Goal: Task Accomplishment & Management: Use online tool/utility

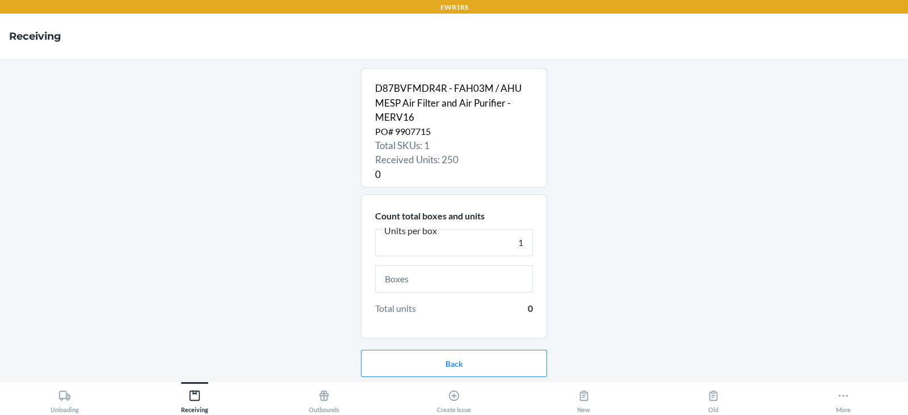
type input "1"
click at [461, 277] on input "text" at bounding box center [454, 279] width 158 height 27
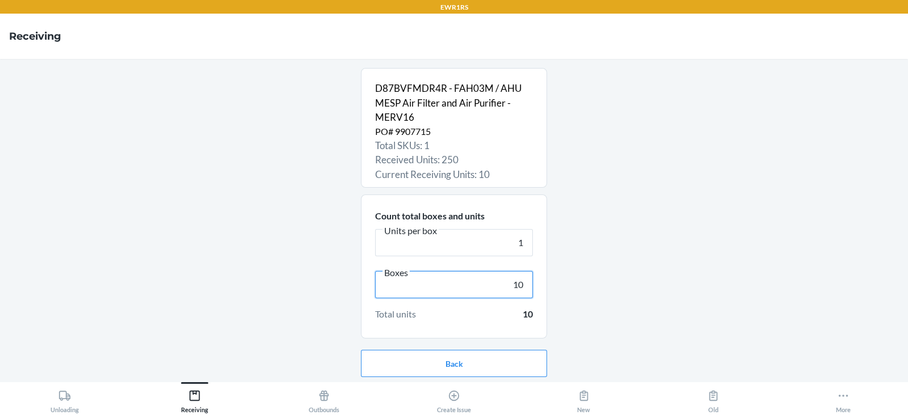
scroll to position [36, 0]
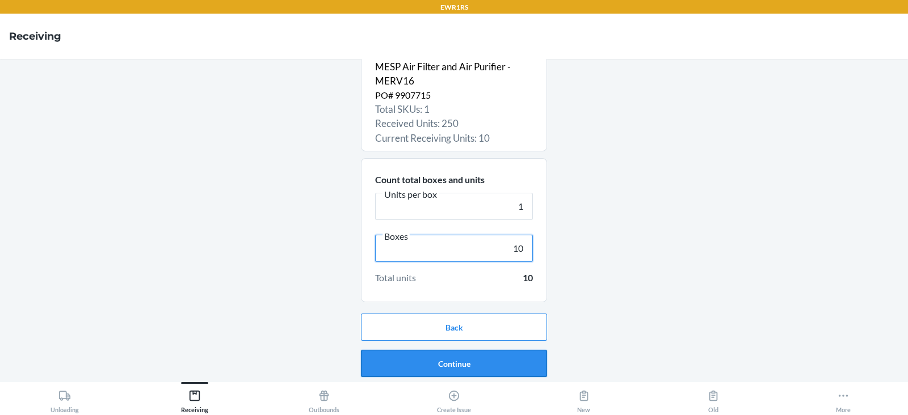
type input "10"
click at [461, 372] on button "Continue" at bounding box center [454, 363] width 186 height 27
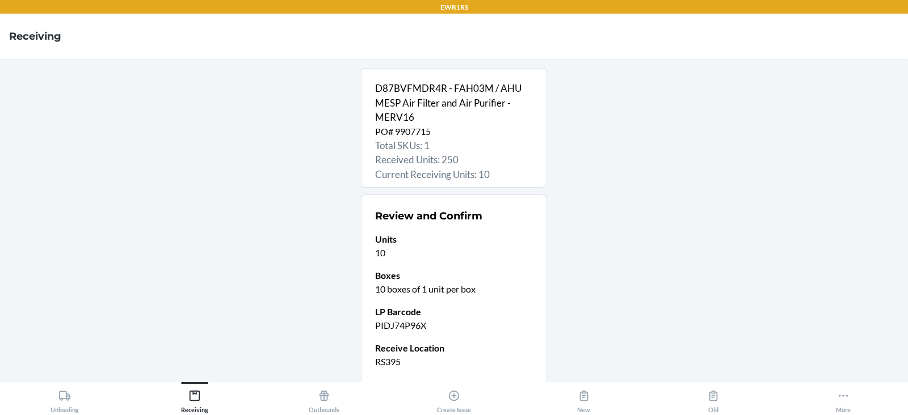
scroll to position [89, 0]
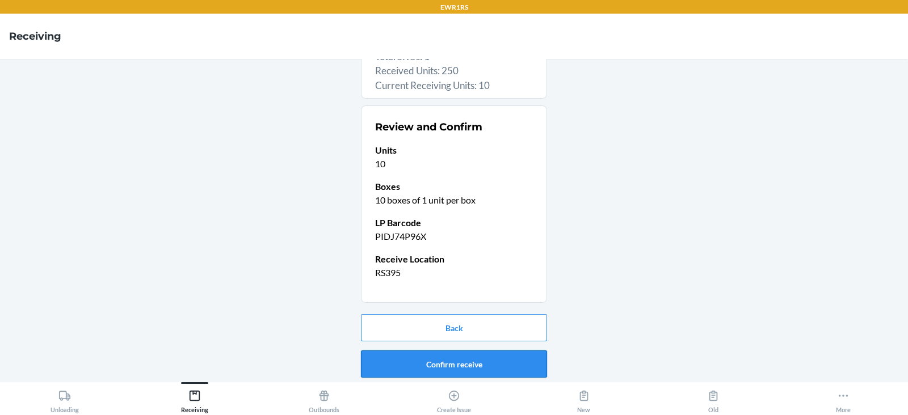
click at [433, 365] on button "Confirm receive" at bounding box center [454, 364] width 186 height 27
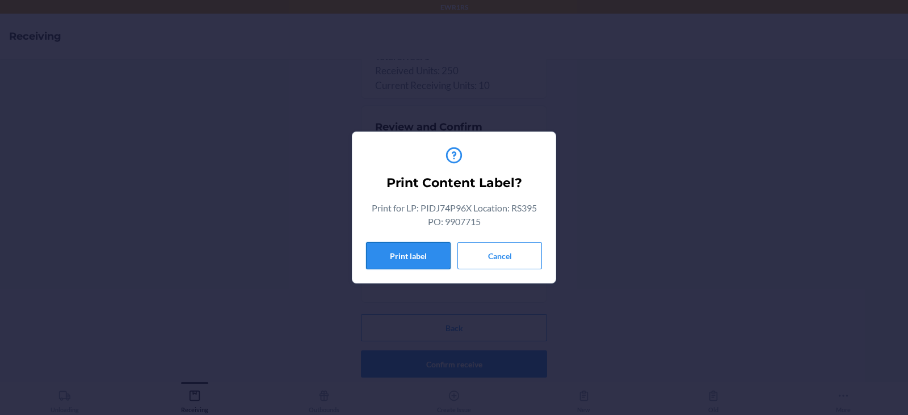
click at [403, 251] on button "Print label" at bounding box center [408, 255] width 85 height 27
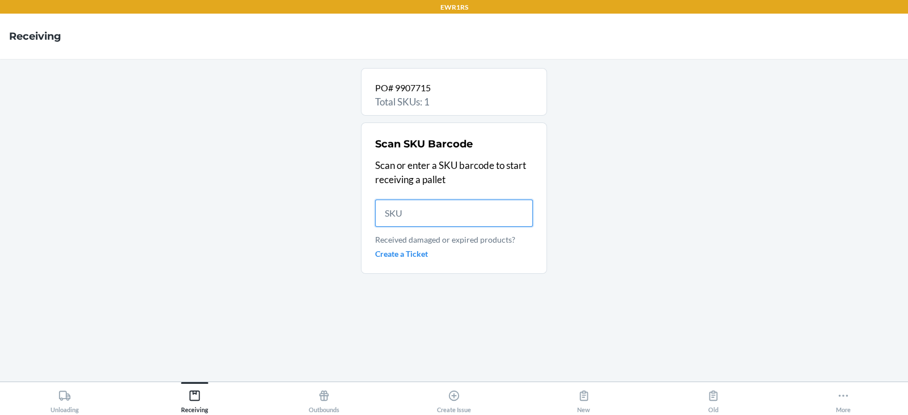
scroll to position [0, 0]
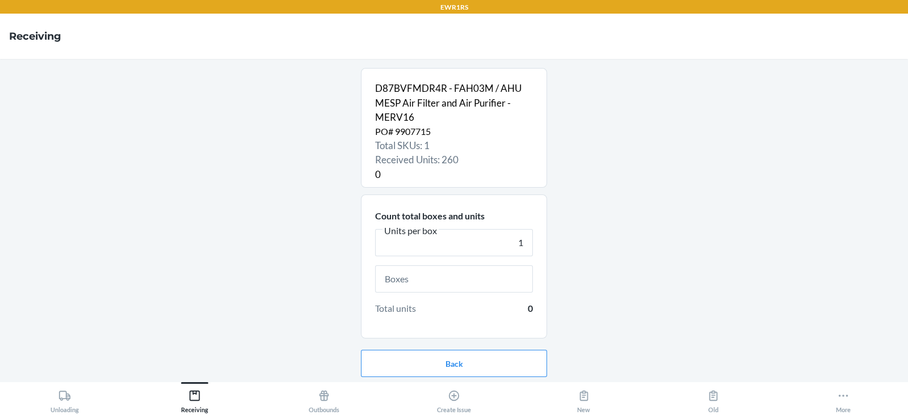
type input "1"
click at [427, 284] on input "text" at bounding box center [454, 279] width 158 height 27
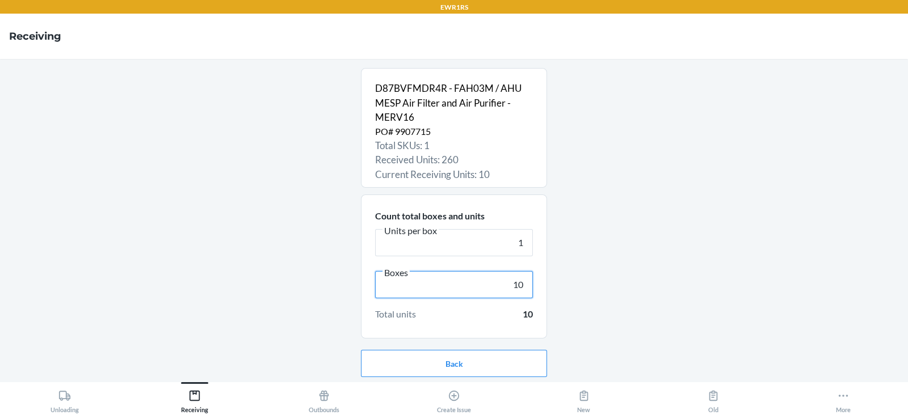
scroll to position [36, 0]
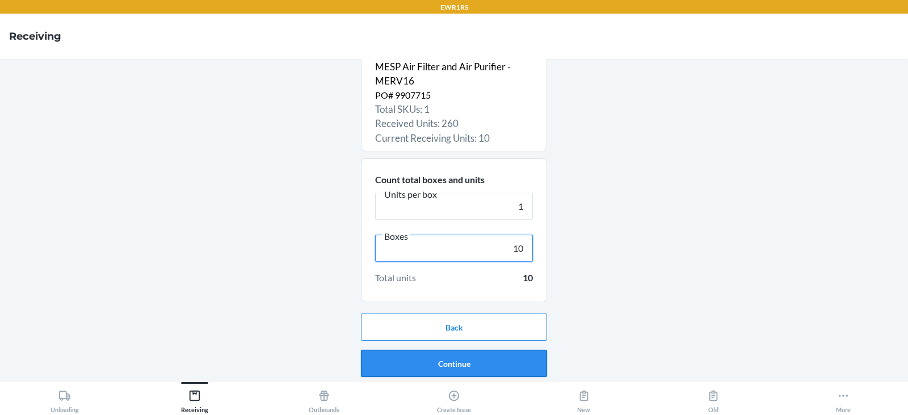
type input "10"
click at [461, 367] on button "Continue" at bounding box center [454, 363] width 186 height 27
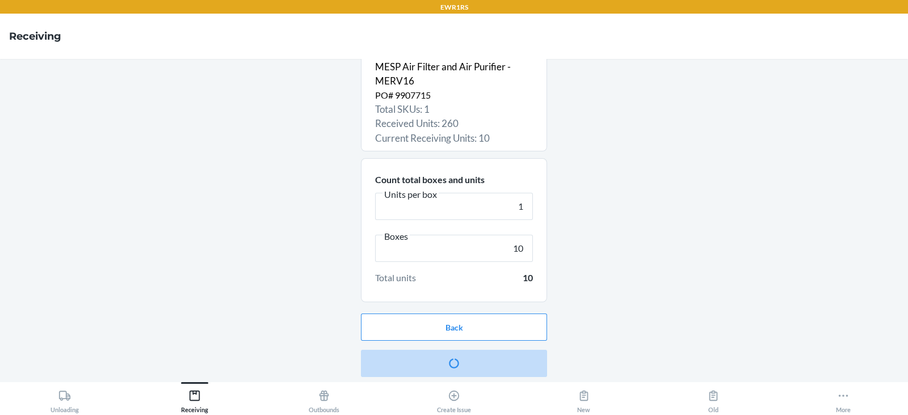
scroll to position [0, 0]
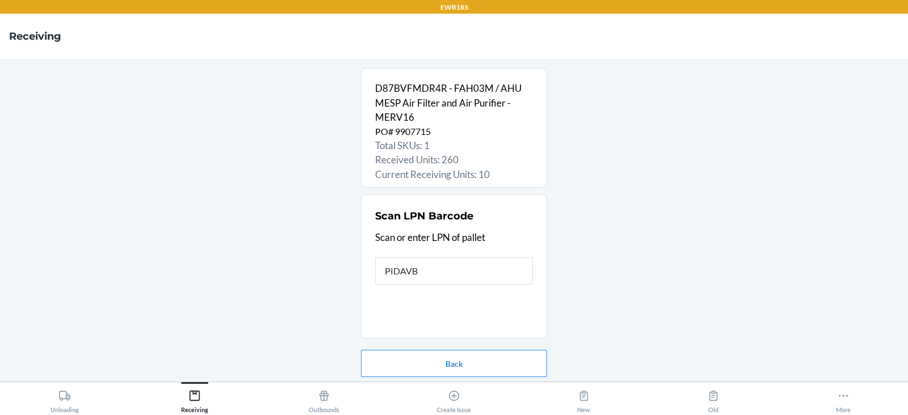
type input "PIDAVBE"
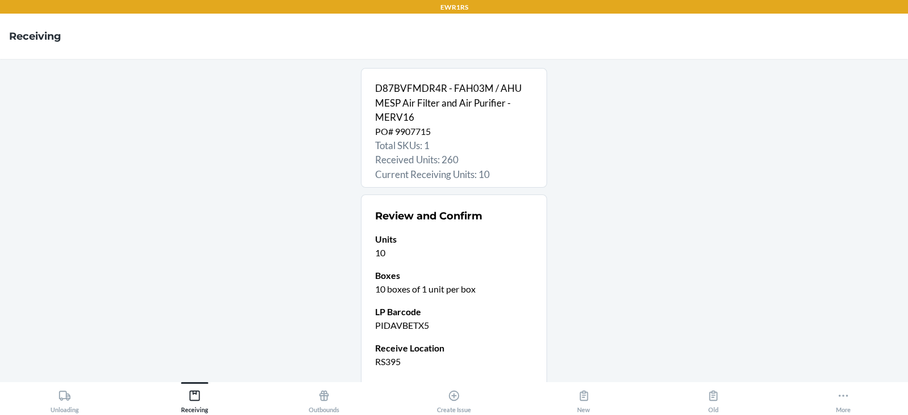
scroll to position [89, 0]
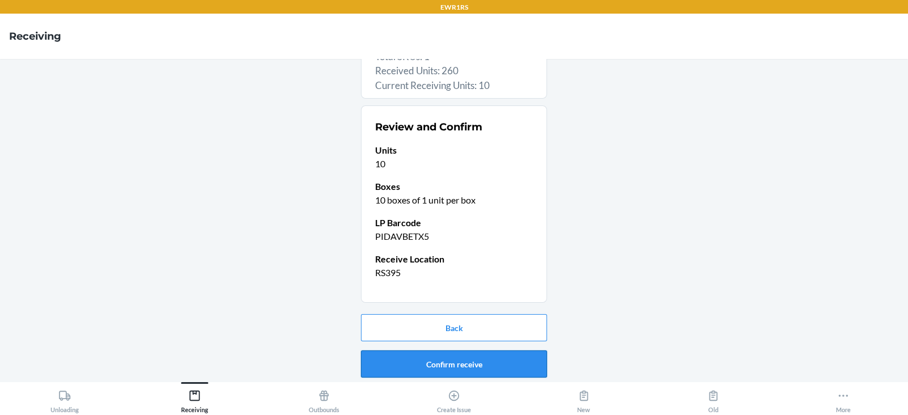
click at [427, 365] on button "Confirm receive" at bounding box center [454, 364] width 186 height 27
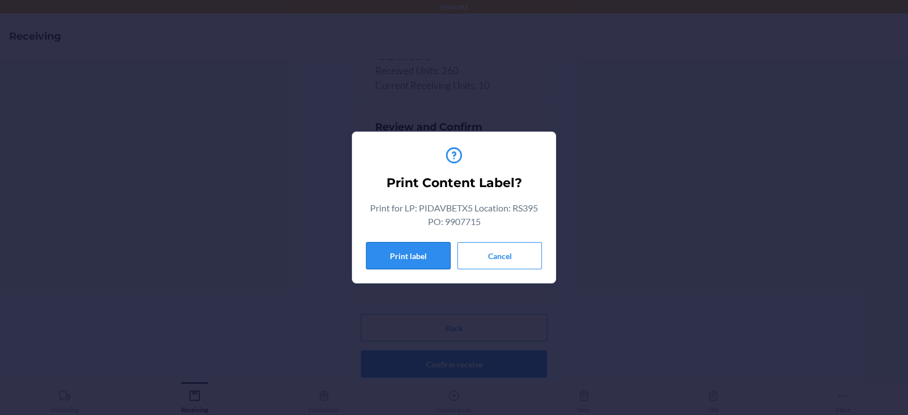
click at [403, 255] on button "Print label" at bounding box center [408, 255] width 85 height 27
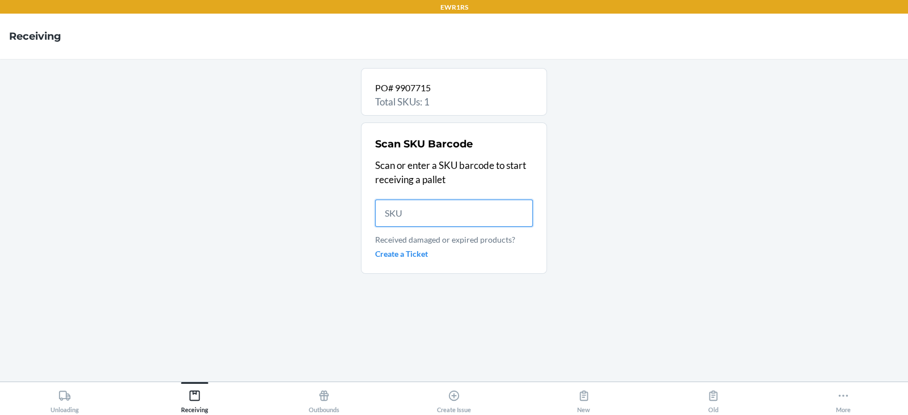
scroll to position [0, 0]
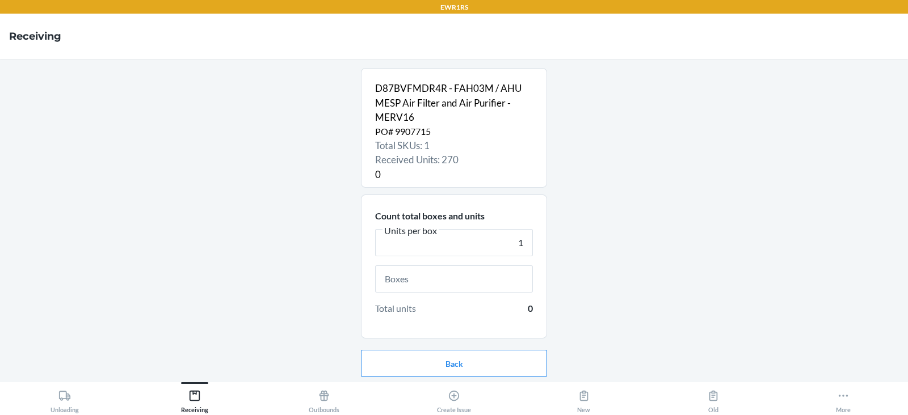
type input "1"
click at [405, 283] on input "text" at bounding box center [454, 279] width 158 height 27
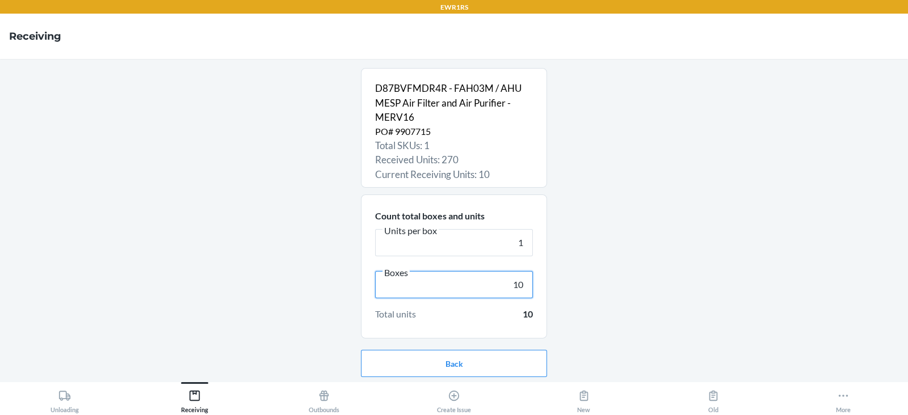
type input "10"
click at [373, 16] on nav "Receiving" at bounding box center [454, 36] width 908 height 45
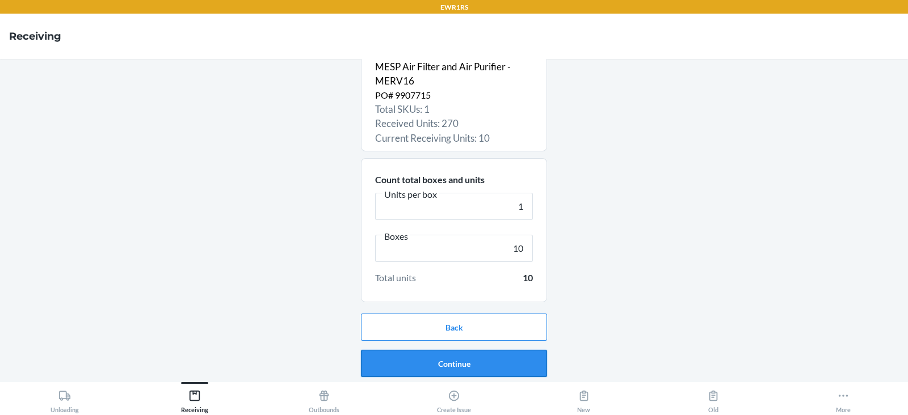
click at [461, 368] on button "Continue" at bounding box center [454, 363] width 186 height 27
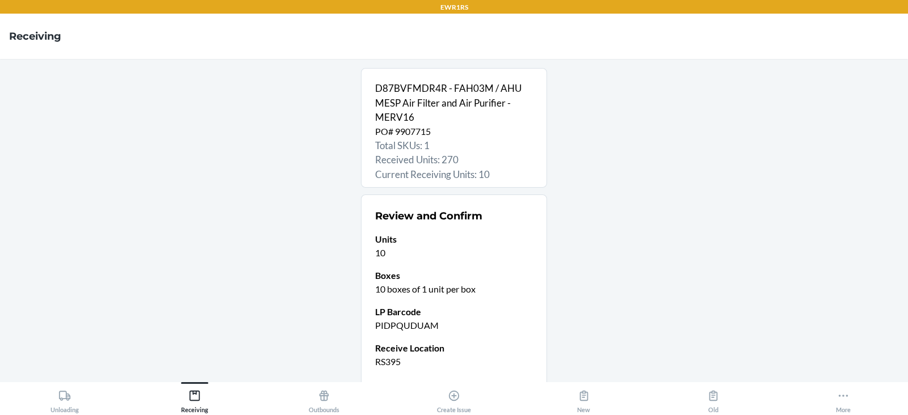
click at [411, 283] on p "10 boxes of 1 unit per box" at bounding box center [454, 290] width 158 height 14
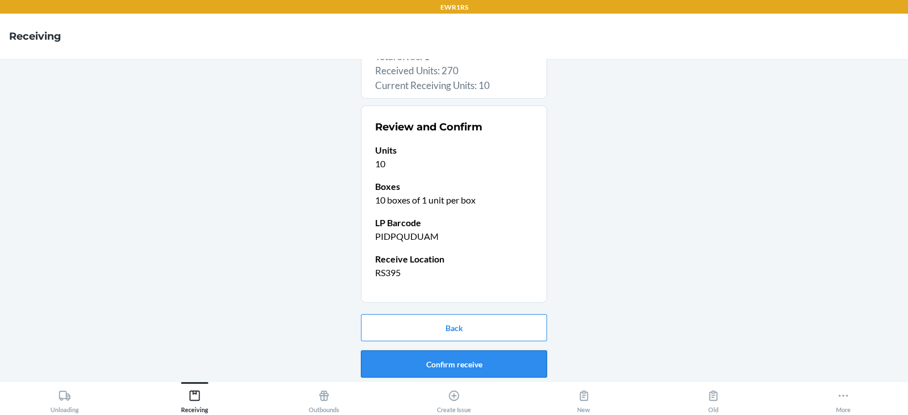
click at [431, 362] on button "Confirm receive" at bounding box center [454, 364] width 186 height 27
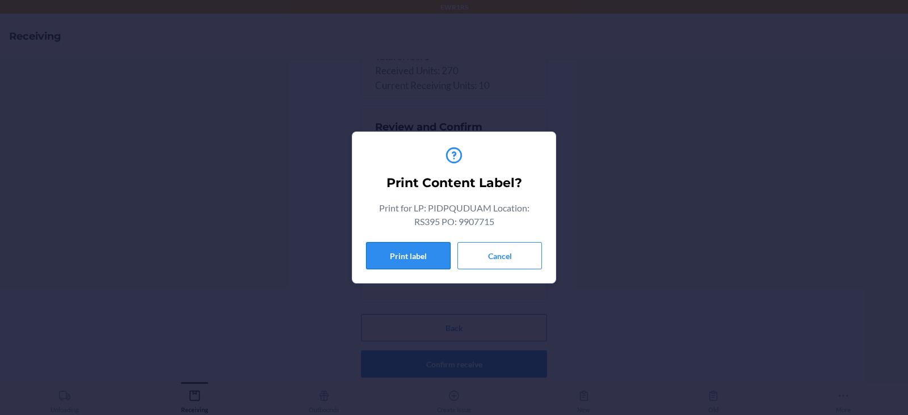
click at [413, 255] on button "Print label" at bounding box center [408, 255] width 85 height 27
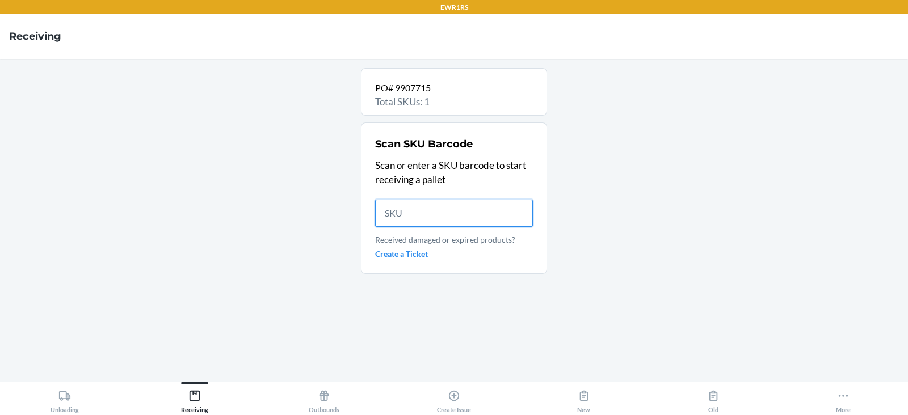
scroll to position [0, 0]
type input "D87BVFMD"
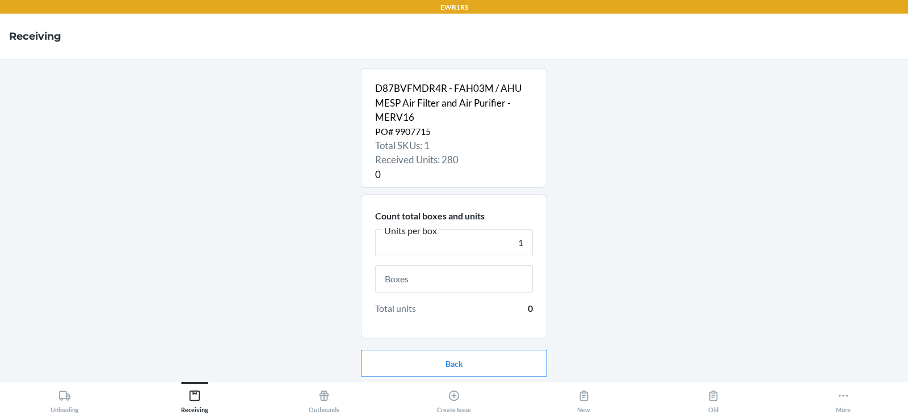
type input "1"
click at [445, 280] on input "text" at bounding box center [454, 279] width 158 height 27
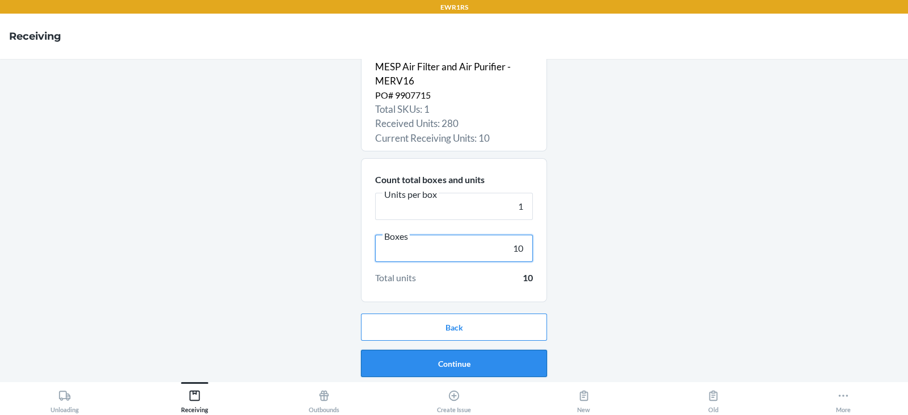
type input "10"
click at [449, 361] on button "Continue" at bounding box center [454, 363] width 186 height 27
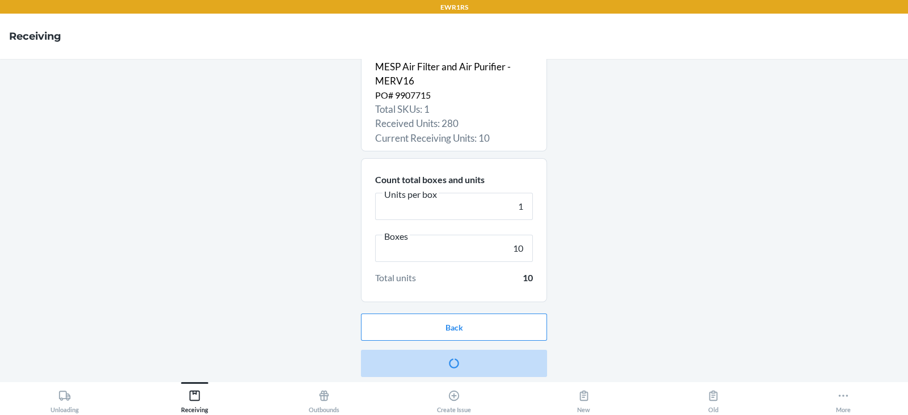
scroll to position [0, 0]
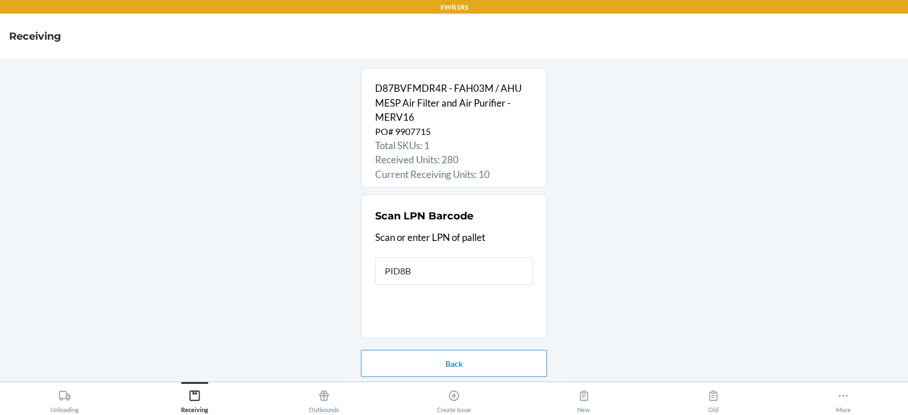
type input "PID8B6"
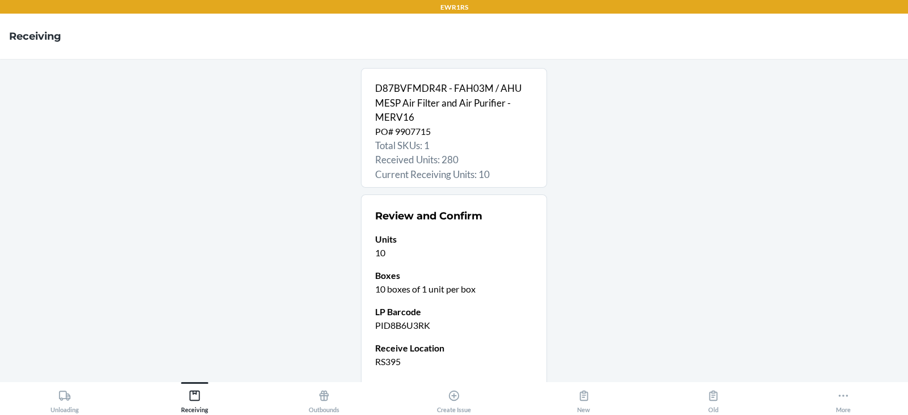
scroll to position [89, 0]
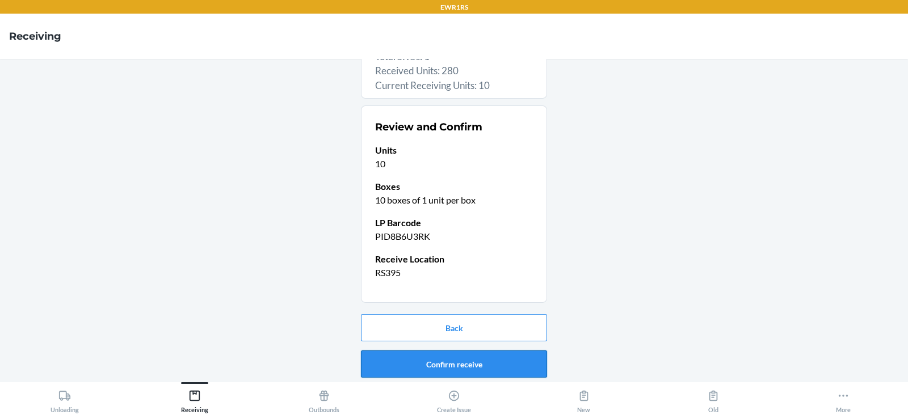
click at [448, 367] on button "Confirm receive" at bounding box center [454, 364] width 186 height 27
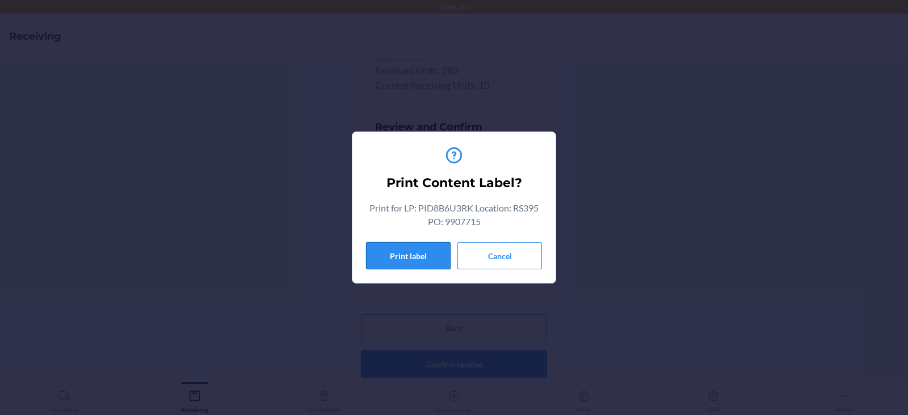
click at [394, 259] on button "Print label" at bounding box center [408, 255] width 85 height 27
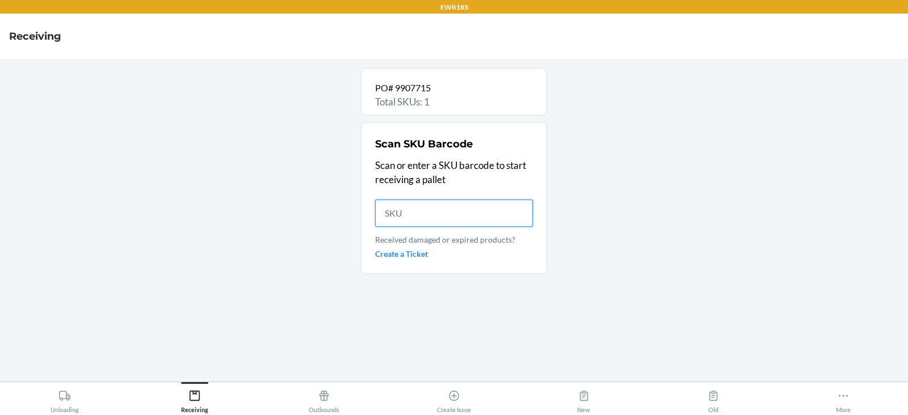
scroll to position [0, 0]
type input "D8"
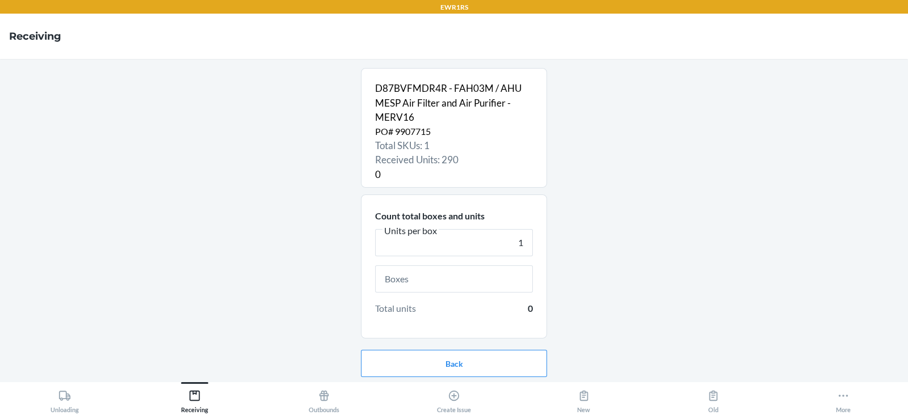
type input "1"
click at [414, 277] on input "text" at bounding box center [454, 279] width 158 height 27
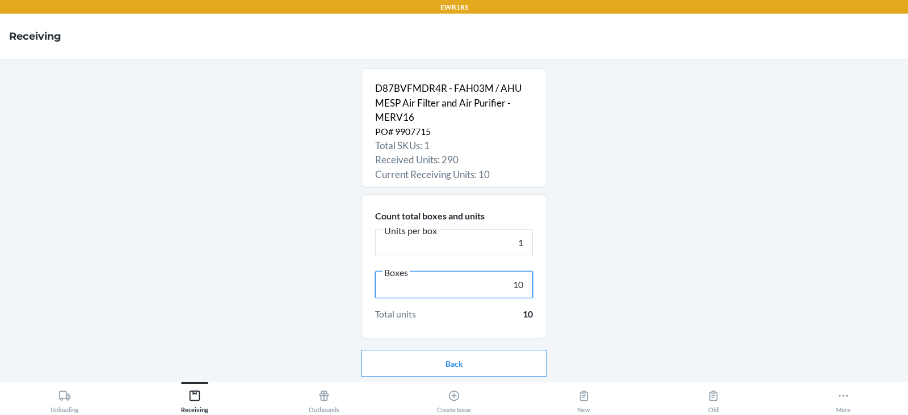
scroll to position [36, 0]
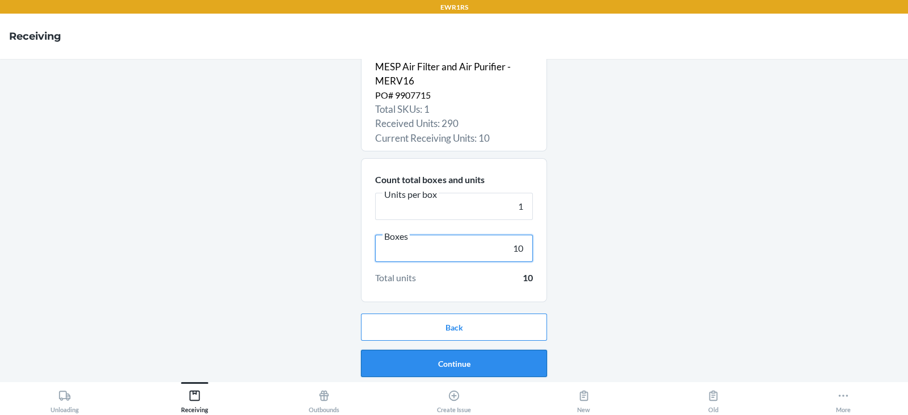
type input "10"
click at [448, 366] on button "Continue" at bounding box center [454, 363] width 186 height 27
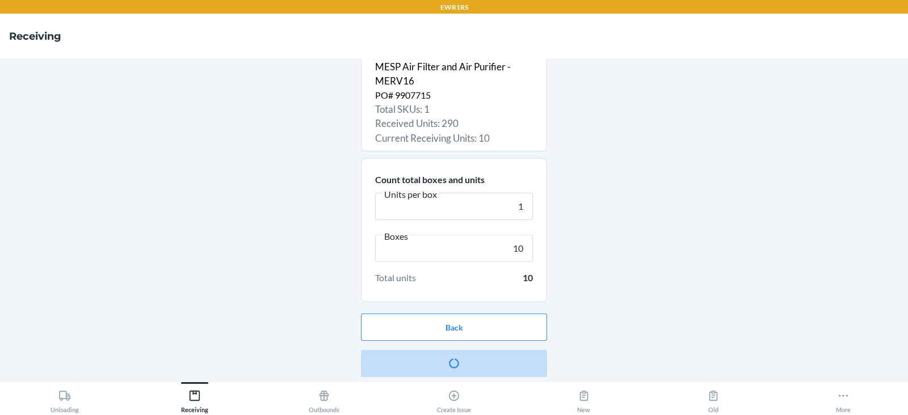
scroll to position [0, 0]
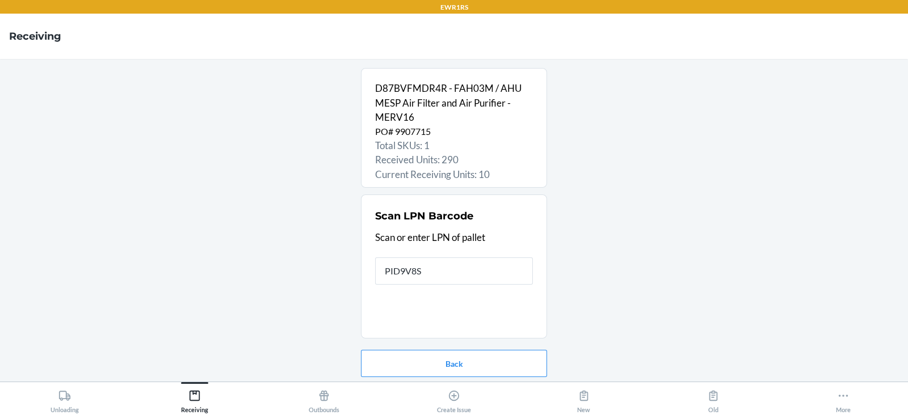
type input "PID9V8SZ"
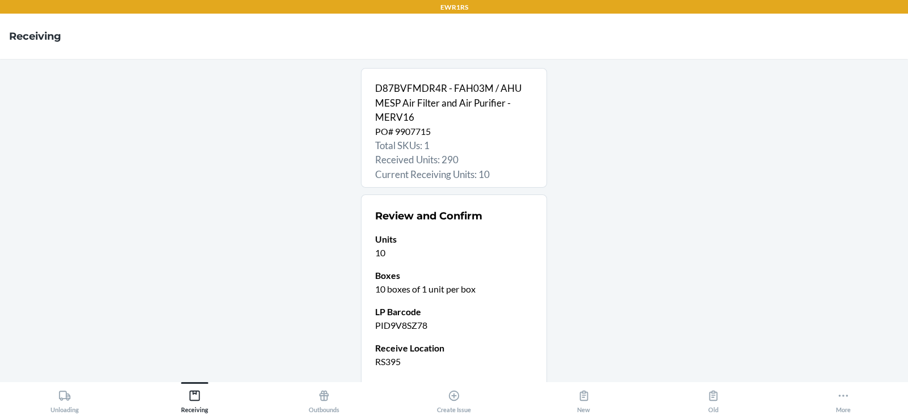
scroll to position [89, 0]
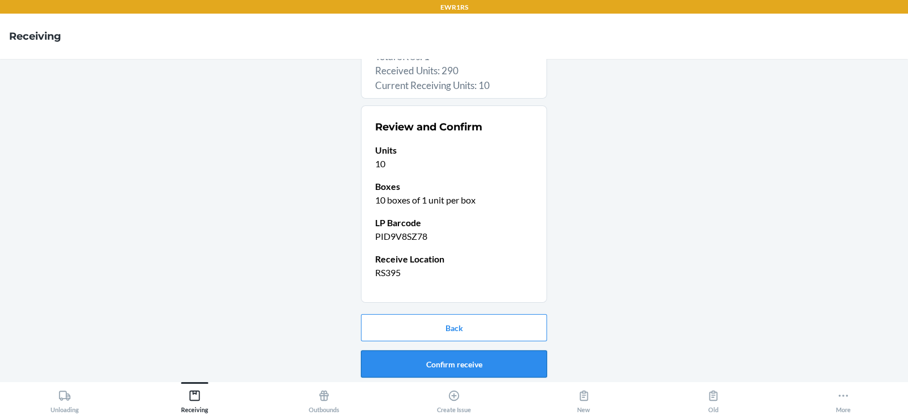
click at [415, 357] on button "Confirm receive" at bounding box center [454, 364] width 186 height 27
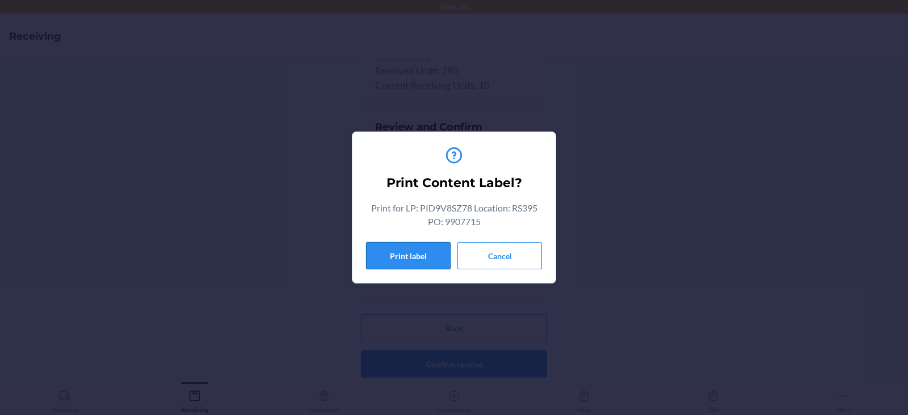
click at [406, 258] on button "Print label" at bounding box center [408, 255] width 85 height 27
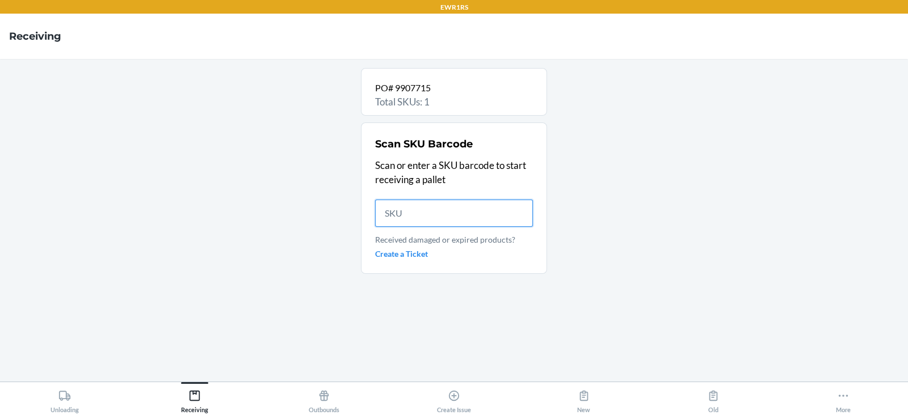
scroll to position [0, 0]
click at [67, 399] on icon at bounding box center [64, 396] width 11 height 10
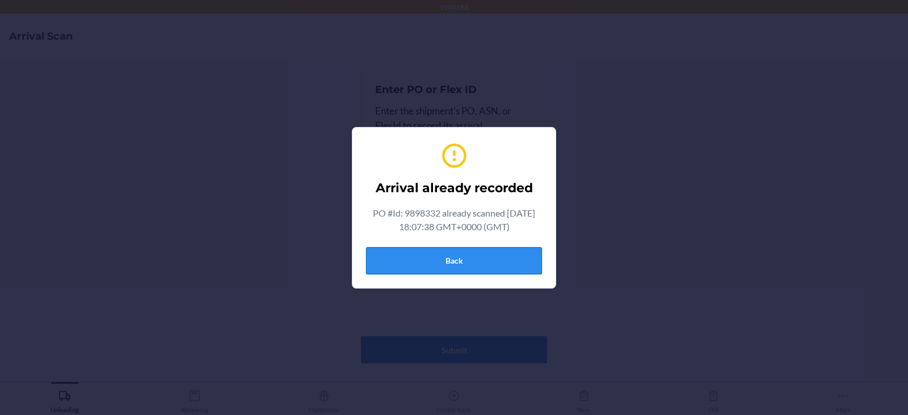
click at [467, 267] on button "Back" at bounding box center [454, 260] width 176 height 27
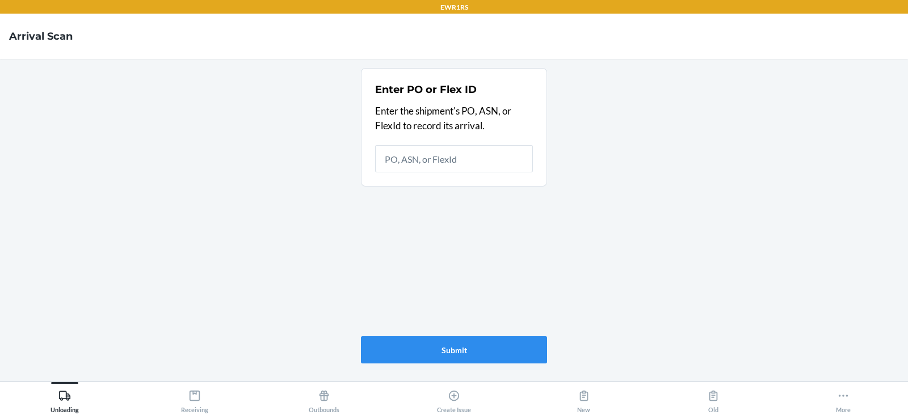
click at [206, 401] on div "Receiving" at bounding box center [194, 399] width 27 height 28
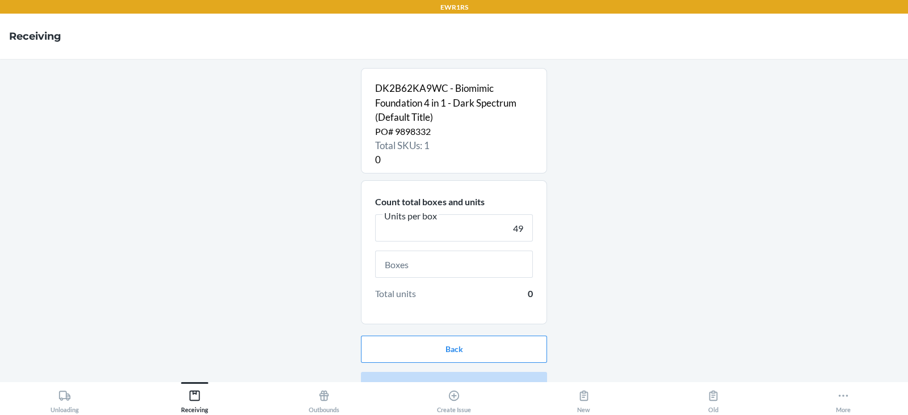
type input "49"
click at [457, 270] on input "text" at bounding box center [454, 264] width 158 height 27
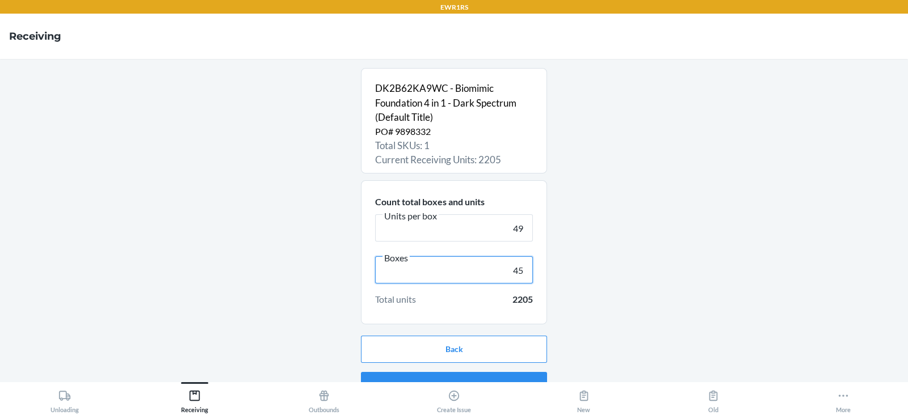
scroll to position [22, 0]
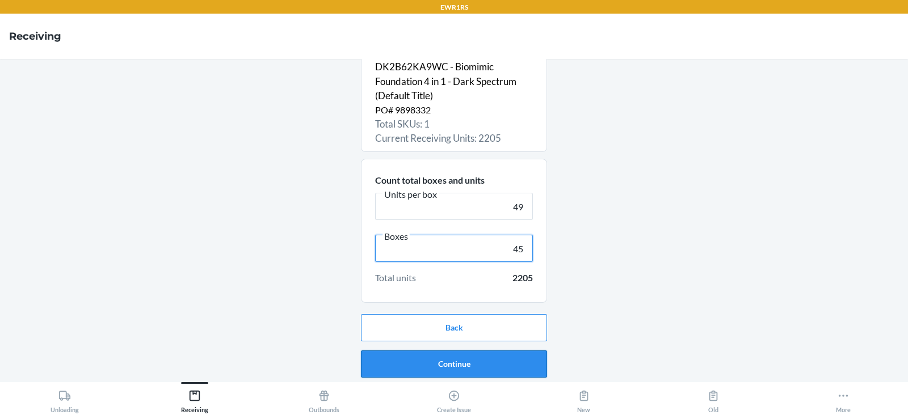
type input "45"
click at [462, 368] on button "Continue" at bounding box center [454, 364] width 186 height 27
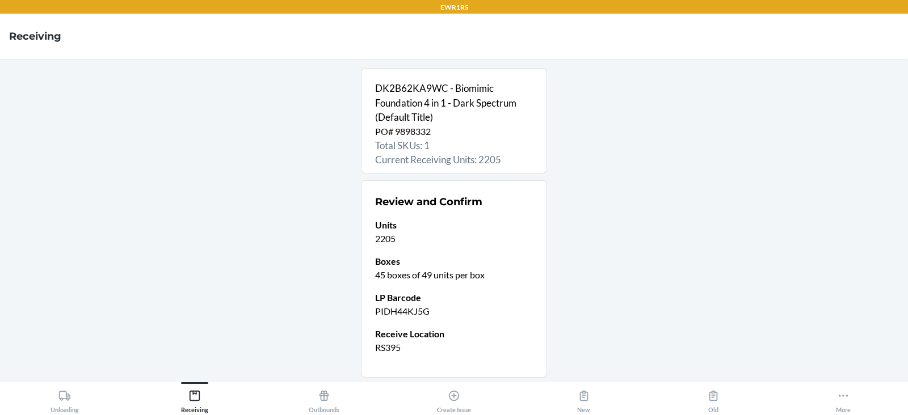
scroll to position [75, 0]
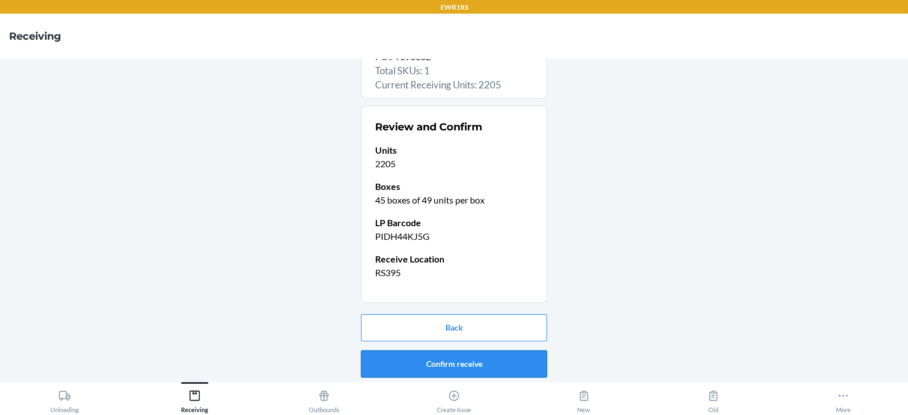
click at [457, 363] on button "Confirm receive" at bounding box center [454, 364] width 186 height 27
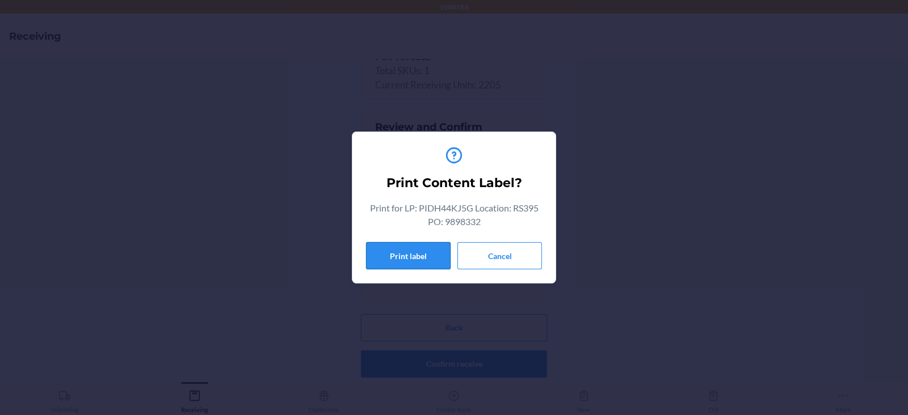
click at [399, 252] on button "Print label" at bounding box center [408, 255] width 85 height 27
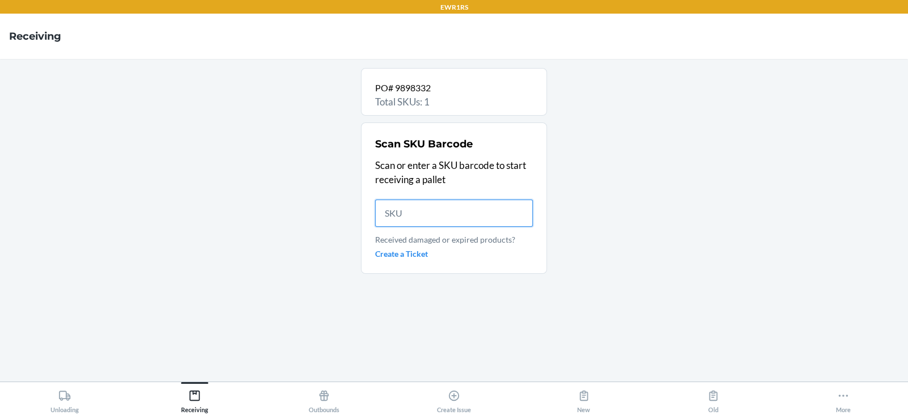
scroll to position [0, 0]
type input "DK2B"
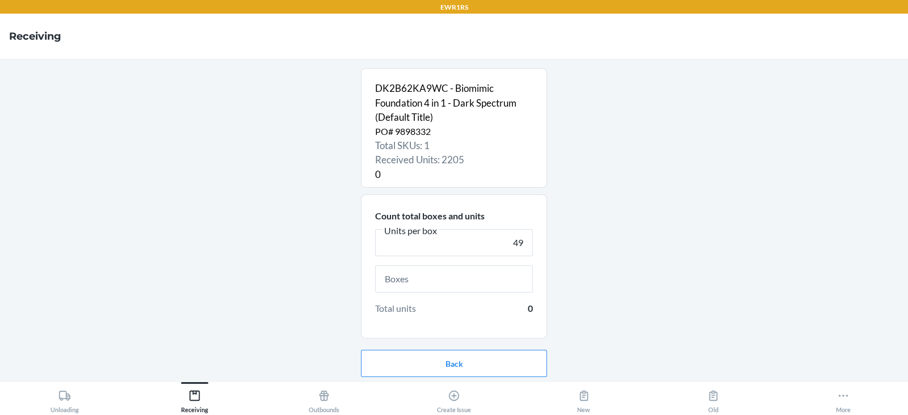
type input "49"
click at [481, 283] on input "text" at bounding box center [454, 279] width 158 height 27
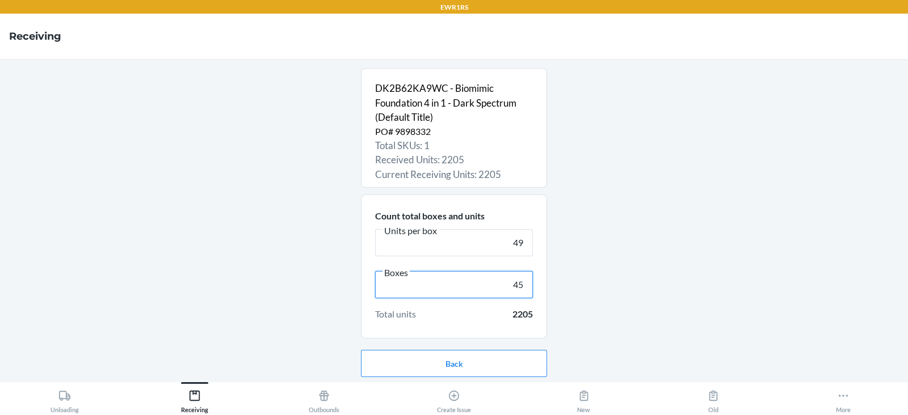
scroll to position [36, 0]
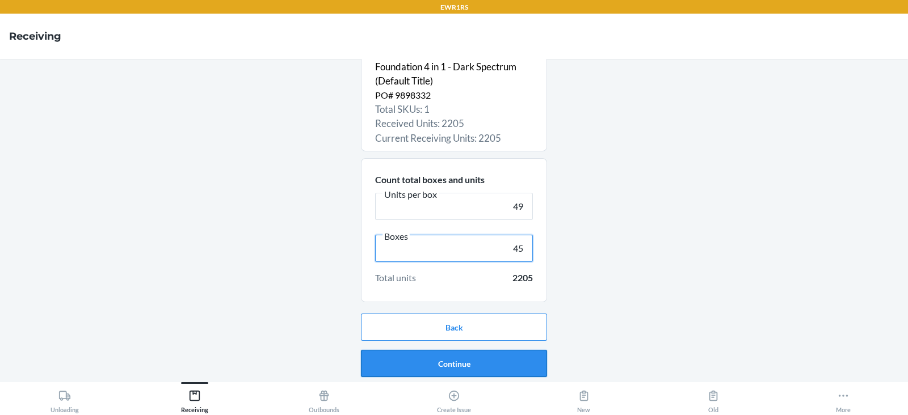
type input "45"
click at [460, 365] on button "Continue" at bounding box center [454, 363] width 186 height 27
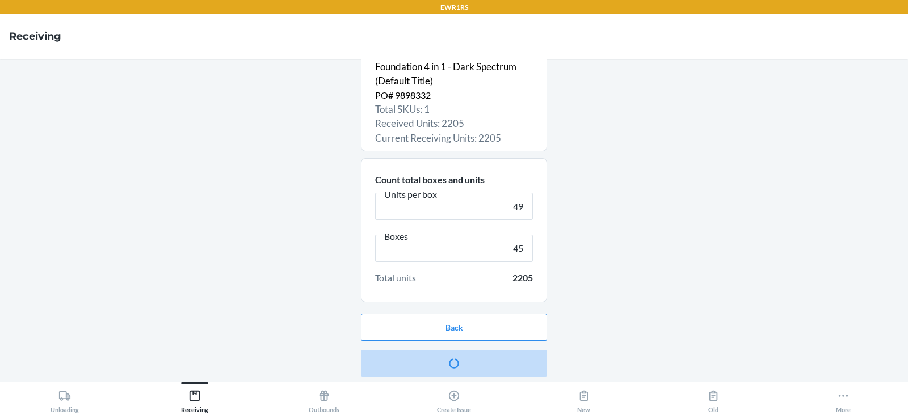
scroll to position [0, 0]
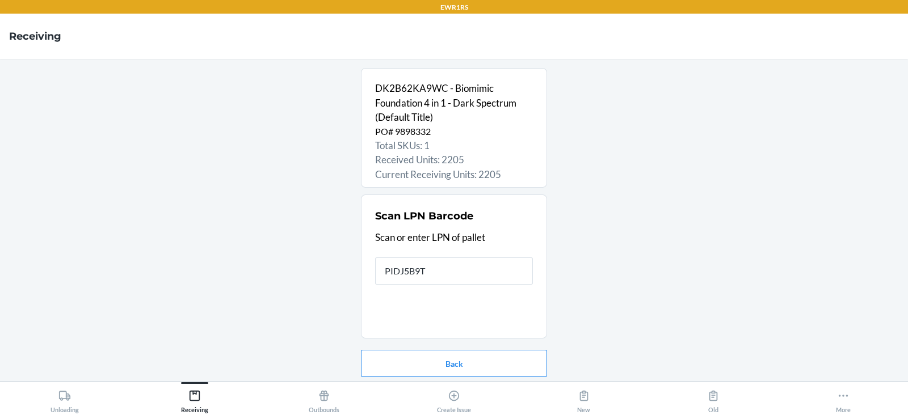
type input "PIDJ5B9T8"
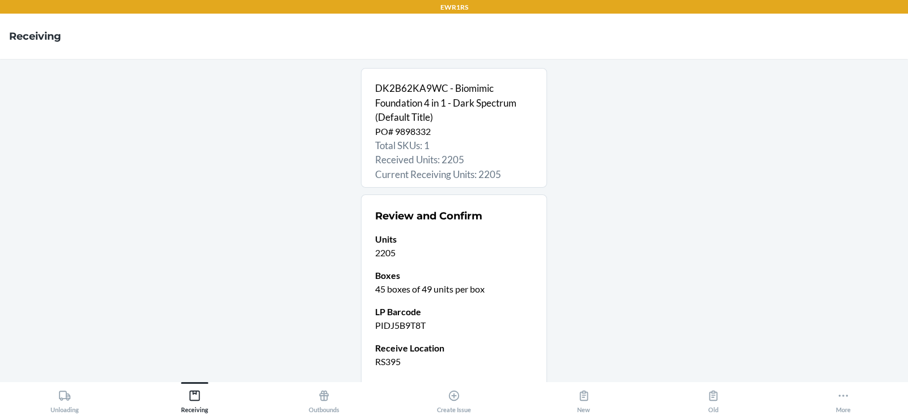
scroll to position [89, 0]
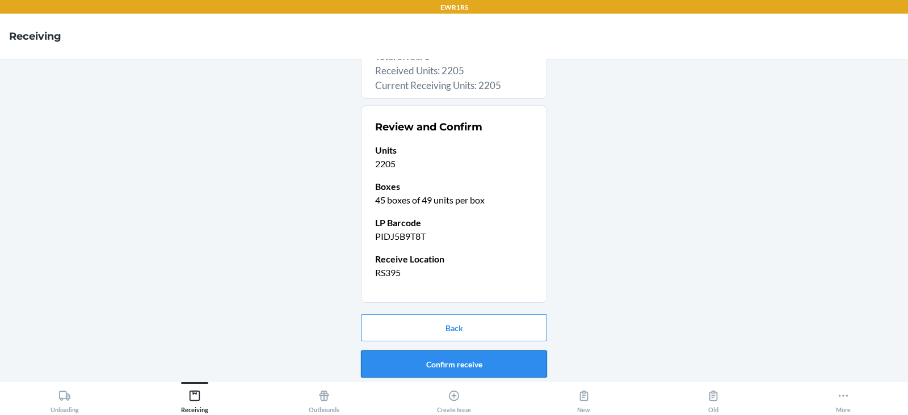
click at [426, 364] on button "Confirm receive" at bounding box center [454, 364] width 186 height 27
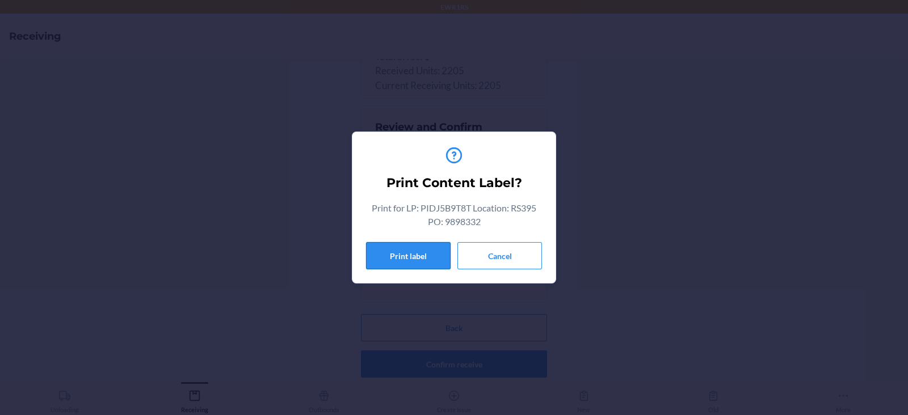
click at [401, 257] on button "Print label" at bounding box center [408, 255] width 85 height 27
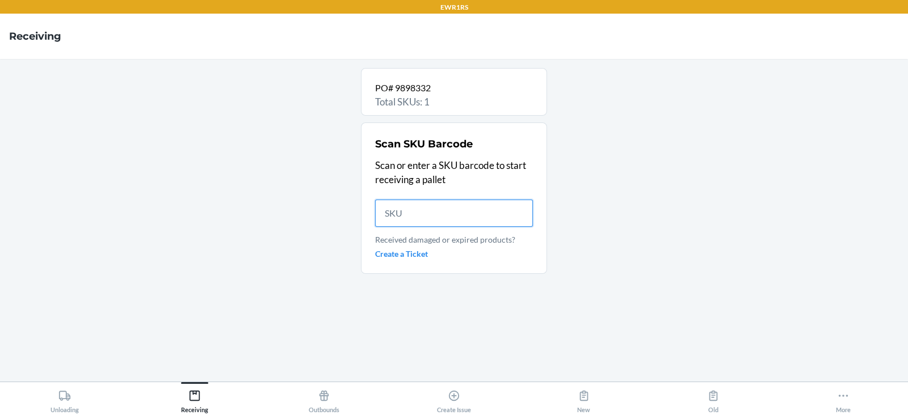
scroll to position [0, 0]
type input "DK2B62K"
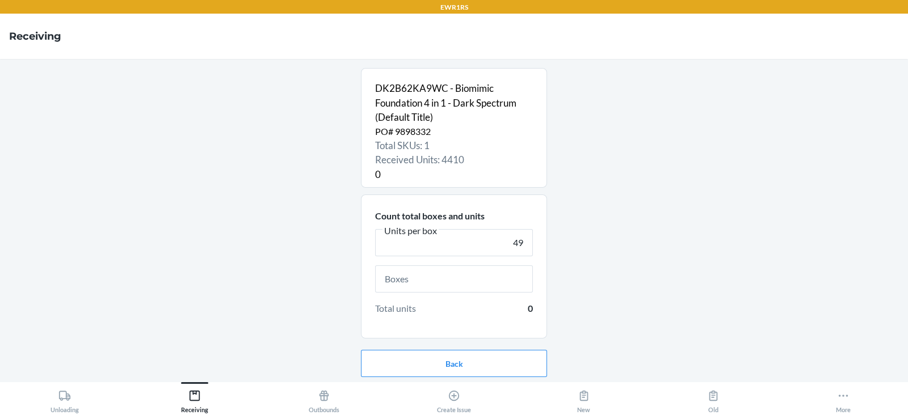
type input "49"
click at [444, 280] on input "text" at bounding box center [454, 279] width 158 height 27
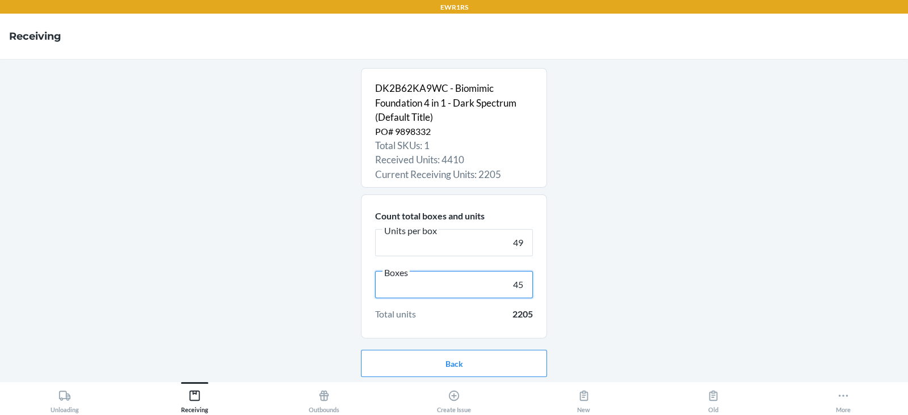
scroll to position [36, 0]
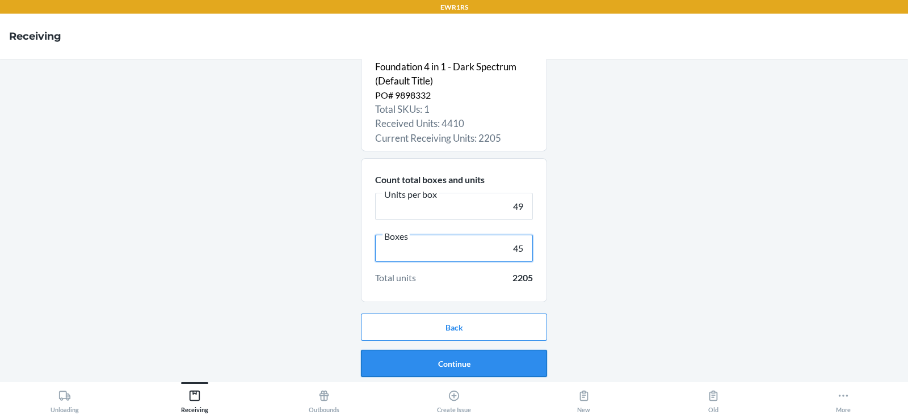
type input "45"
click at [466, 371] on button "Continue" at bounding box center [454, 363] width 186 height 27
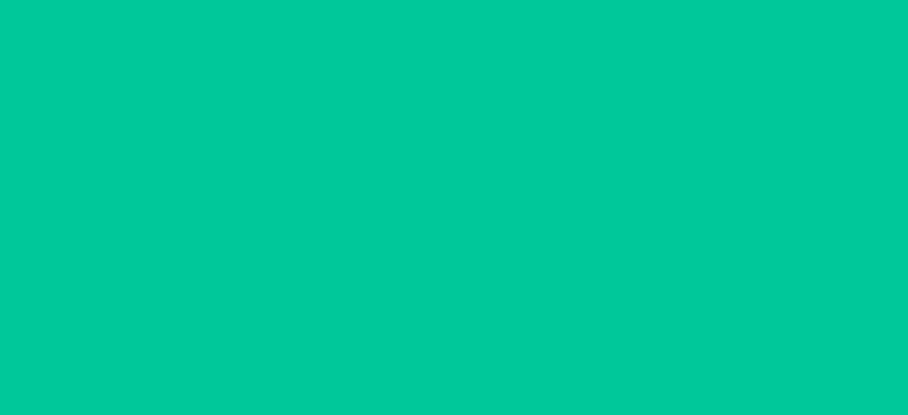
scroll to position [0, 0]
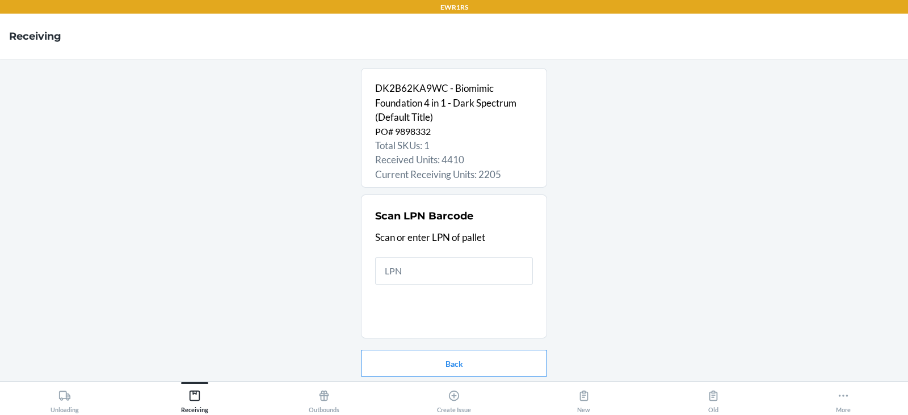
type input "P"
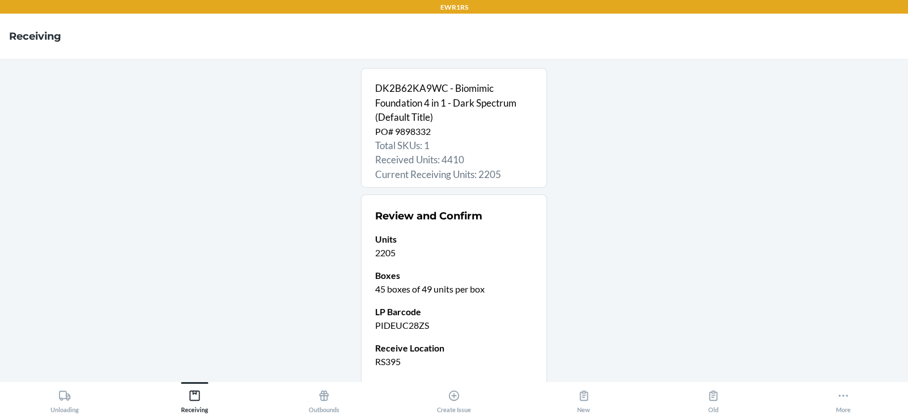
scroll to position [89, 0]
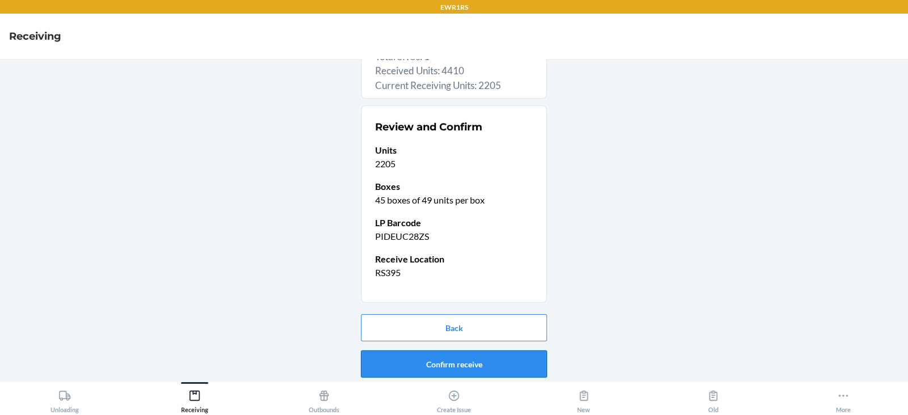
click at [432, 358] on button "Confirm receive" at bounding box center [454, 364] width 186 height 27
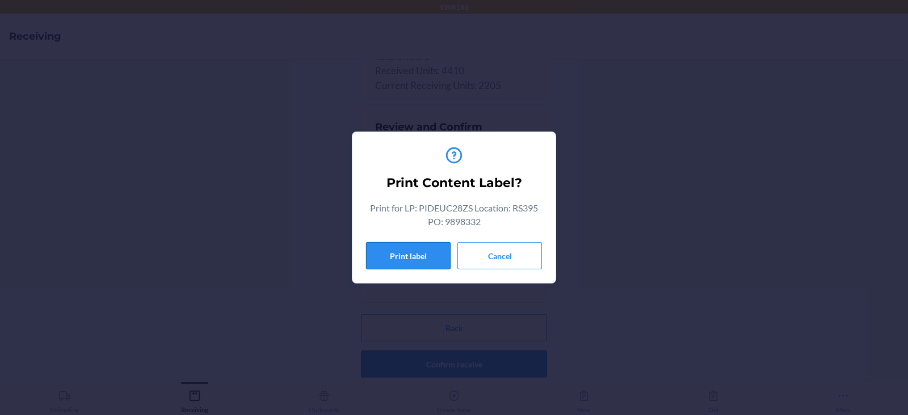
click at [403, 258] on button "Print label" at bounding box center [408, 255] width 85 height 27
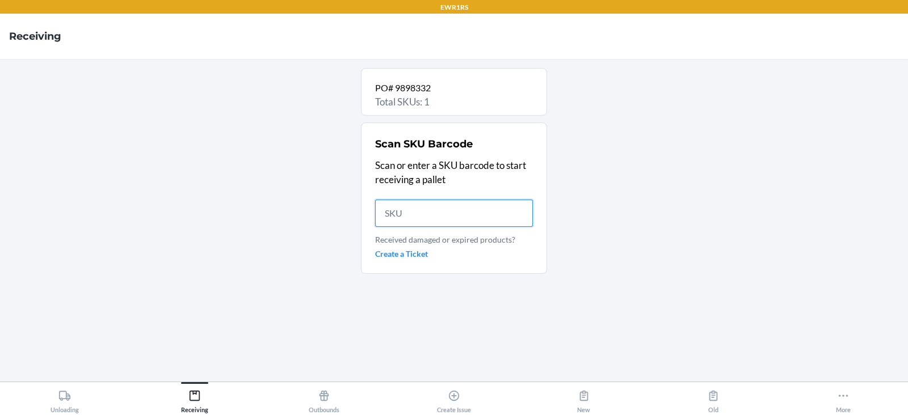
scroll to position [0, 0]
type input "DK2B62KA"
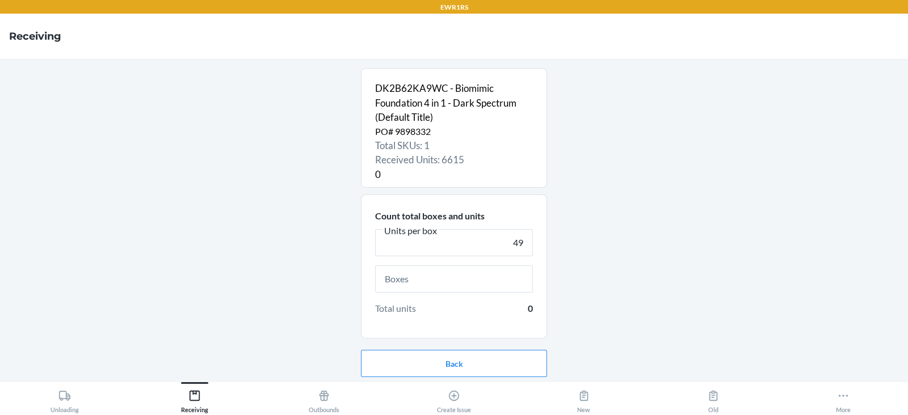
type input "49"
click at [452, 279] on input "text" at bounding box center [454, 279] width 158 height 27
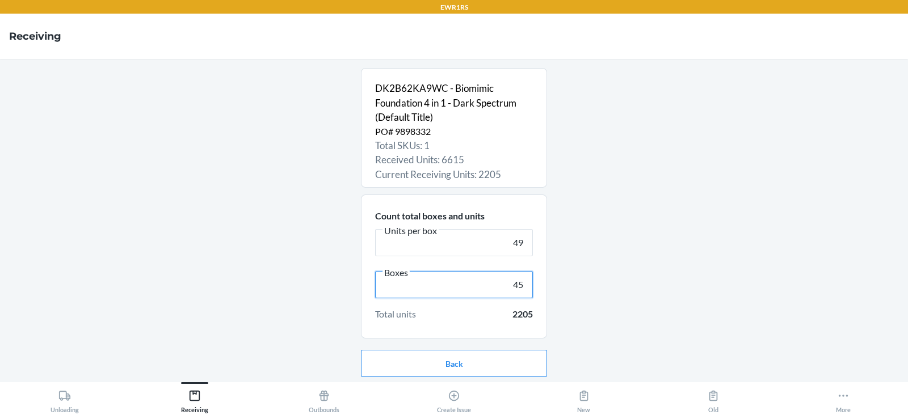
scroll to position [36, 0]
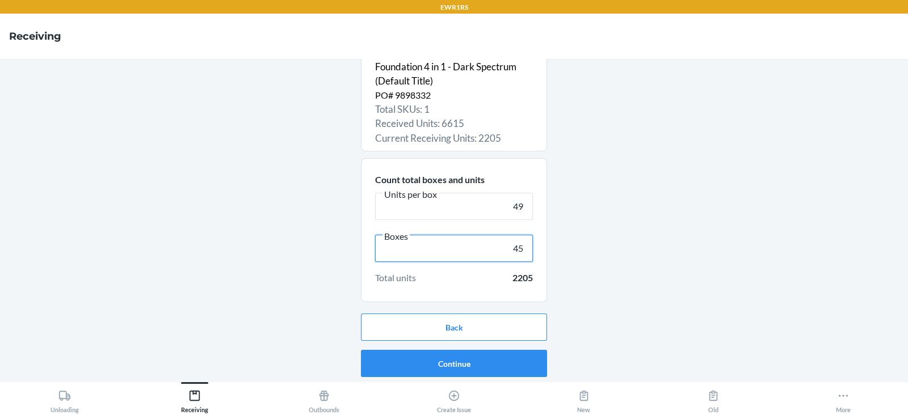
type input "45"
click at [465, 370] on button "Continue" at bounding box center [454, 363] width 186 height 27
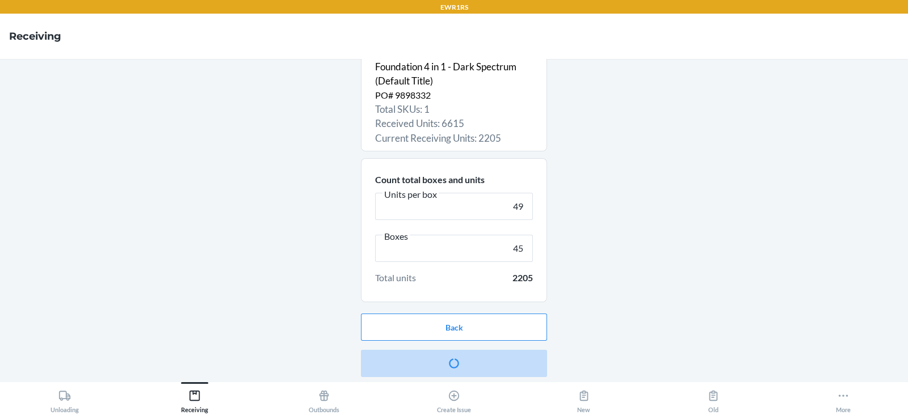
scroll to position [0, 0]
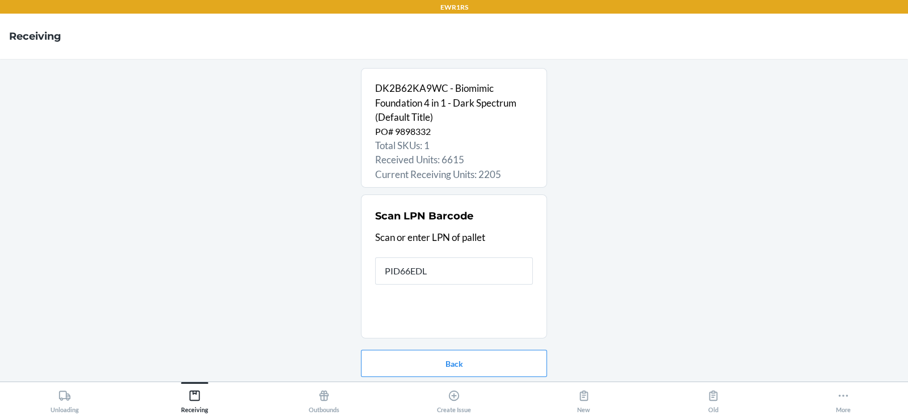
type input "PID66EDLK"
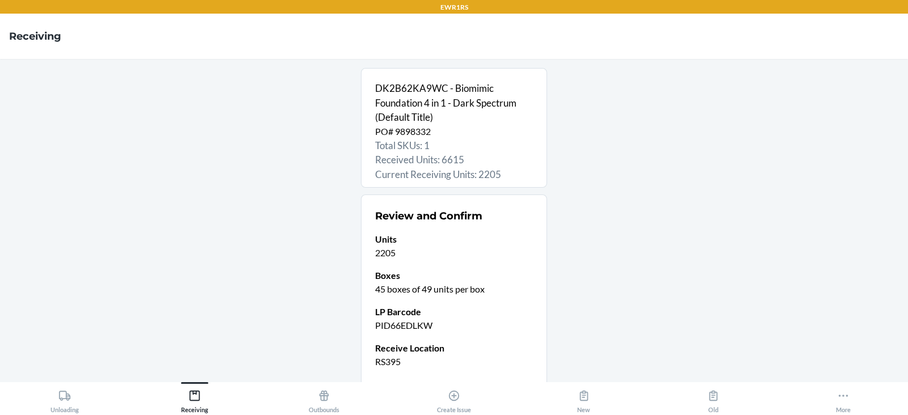
scroll to position [89, 0]
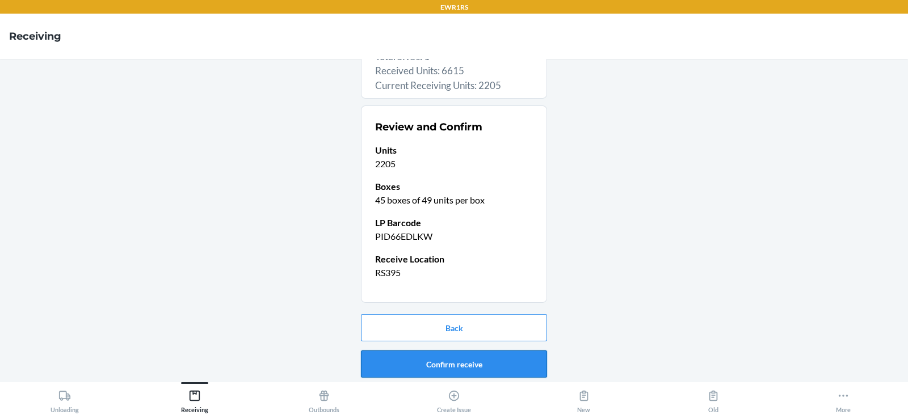
click at [454, 359] on button "Confirm receive" at bounding box center [454, 364] width 186 height 27
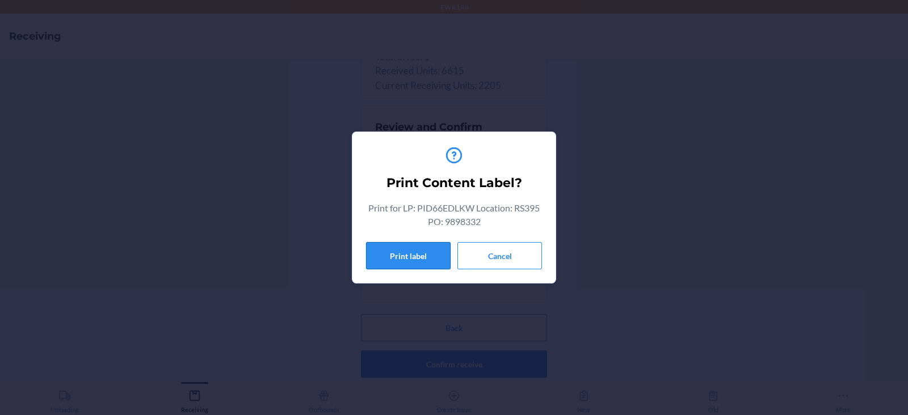
click at [413, 263] on button "Print label" at bounding box center [408, 255] width 85 height 27
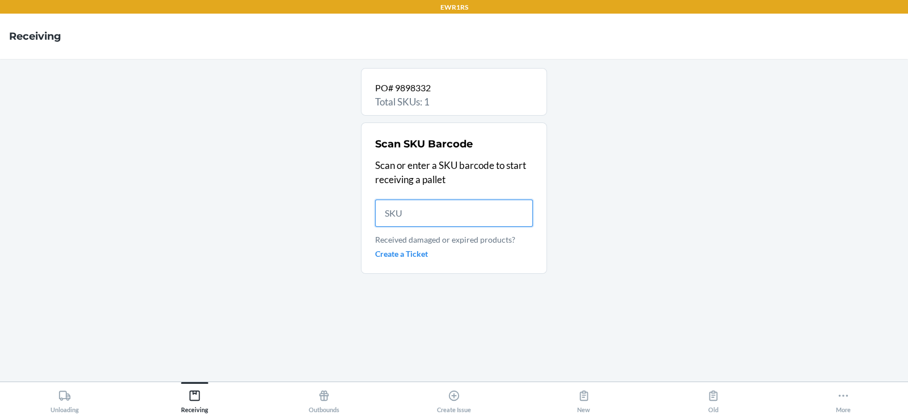
scroll to position [0, 0]
type input "D"
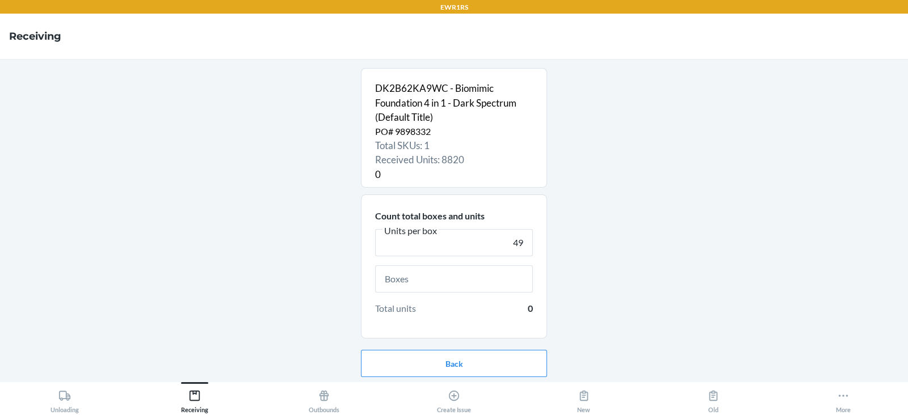
type input "49"
click at [456, 281] on input "text" at bounding box center [454, 279] width 158 height 27
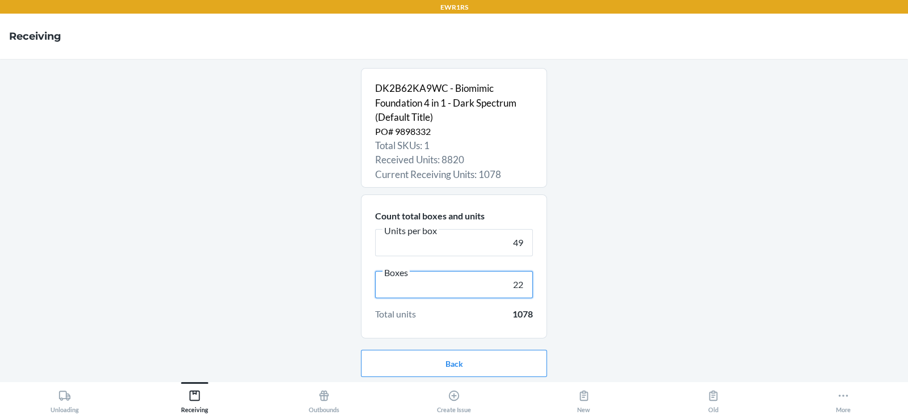
scroll to position [36, 0]
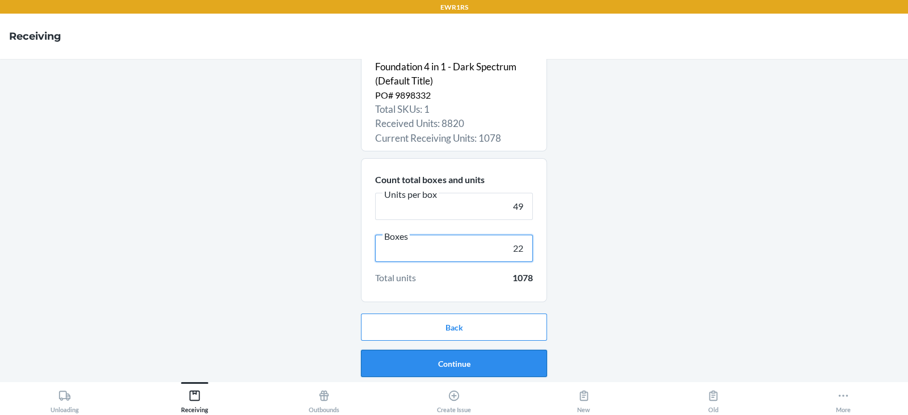
type input "22"
click at [428, 369] on button "Continue" at bounding box center [454, 363] width 186 height 27
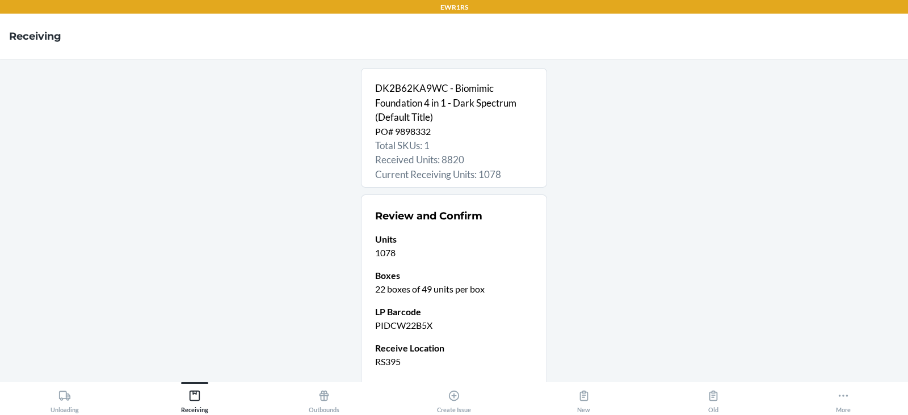
scroll to position [89, 0]
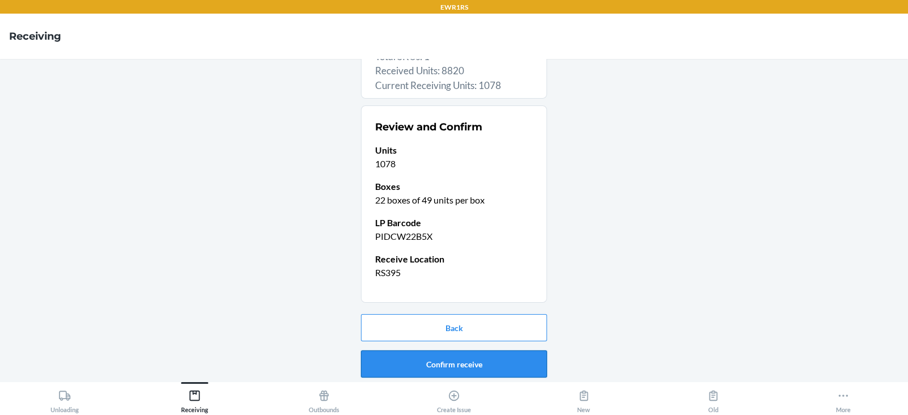
click at [430, 363] on button "Confirm receive" at bounding box center [454, 364] width 186 height 27
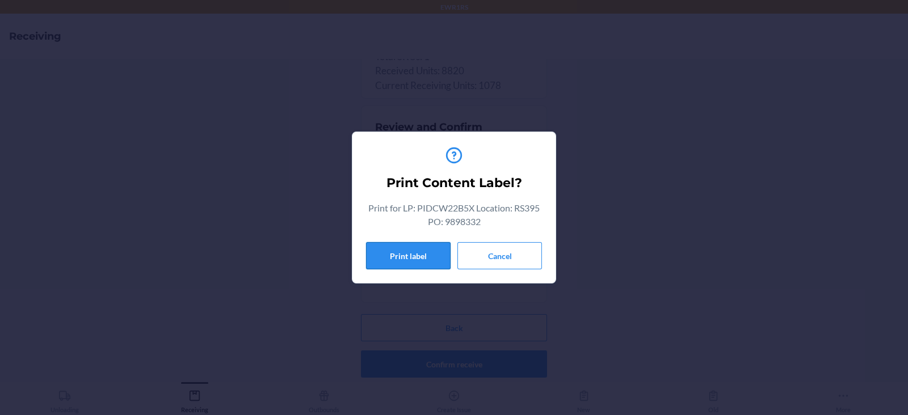
click at [410, 252] on button "Print label" at bounding box center [408, 255] width 85 height 27
